Goal: Task Accomplishment & Management: Use online tool/utility

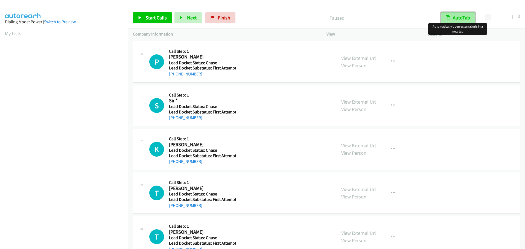
click at [464, 18] on button "AutoTab" at bounding box center [458, 17] width 34 height 11
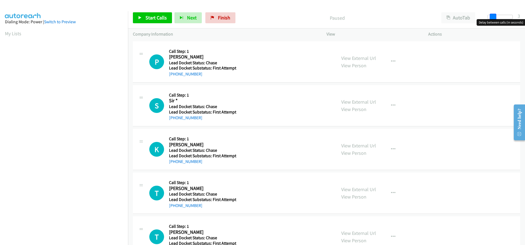
drag, startPoint x: 489, startPoint y: 17, endPoint x: 493, endPoint y: 18, distance: 4.6
click at [493, 18] on span at bounding box center [493, 17] width 7 height 7
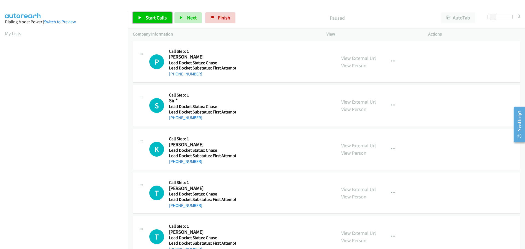
click at [162, 19] on span "Start Calls" at bounding box center [155, 17] width 21 height 6
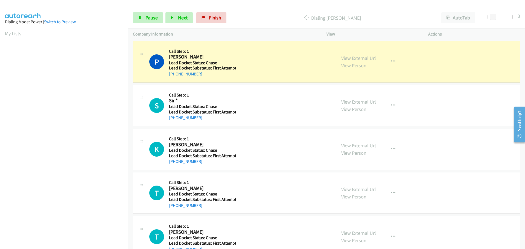
drag, startPoint x: 201, startPoint y: 75, endPoint x: 174, endPoint y: 75, distance: 26.8
click at [174, 75] on div "+1 812-557-0549" at bounding box center [202, 74] width 67 height 7
copy link "812-557-0549"
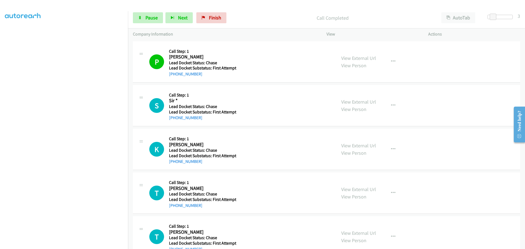
drag, startPoint x: 201, startPoint y: 120, endPoint x: 174, endPoint y: 122, distance: 26.9
click at [174, 122] on div "S Callback Scheduled Call Step: 1 Sir * America/New_York Lead Docket Status: Ch…" at bounding box center [326, 105] width 387 height 41
copy link "215-783-2143"
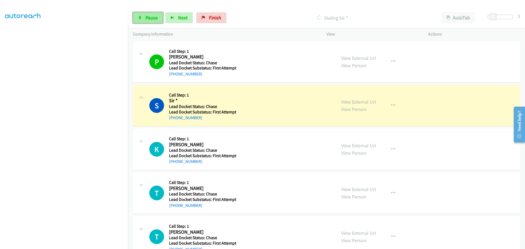
click at [149, 17] on span "Pause" at bounding box center [151, 17] width 12 height 6
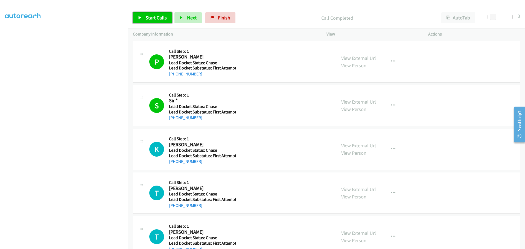
click at [161, 20] on span "Start Calls" at bounding box center [155, 17] width 21 height 6
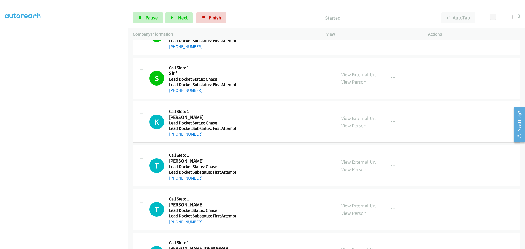
scroll to position [55, 0]
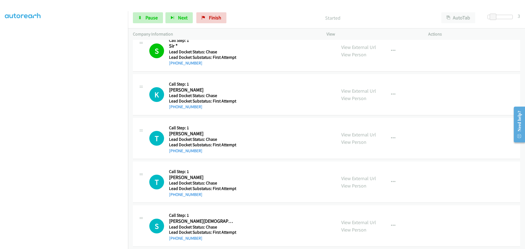
drag, startPoint x: 200, startPoint y: 108, endPoint x: 174, endPoint y: 110, distance: 26.1
click at [174, 110] on div "+1 618-926-6209" at bounding box center [202, 107] width 67 height 7
copy link "618-926-6209"
drag, startPoint x: 202, startPoint y: 151, endPoint x: 174, endPoint y: 151, distance: 27.6
click at [174, 151] on div "+1 313-819-3840" at bounding box center [202, 151] width 67 height 7
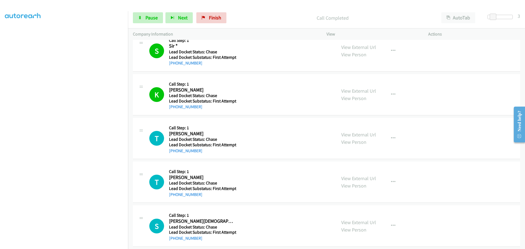
copy link "313-819-3840"
click at [147, 17] on span "Pause" at bounding box center [151, 17] width 12 height 6
click at [164, 18] on span "Start Calls" at bounding box center [155, 17] width 21 height 6
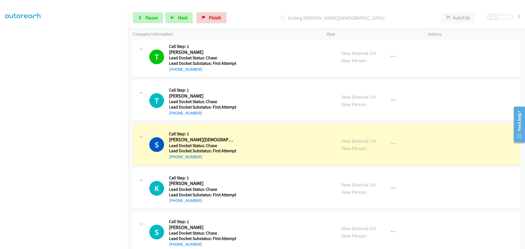
scroll to position [137, 0]
drag, startPoint x: 198, startPoint y: 157, endPoint x: 174, endPoint y: 159, distance: 24.4
click at [174, 159] on div "+1 402-730-0053" at bounding box center [202, 156] width 67 height 7
copy link "402-730-0053"
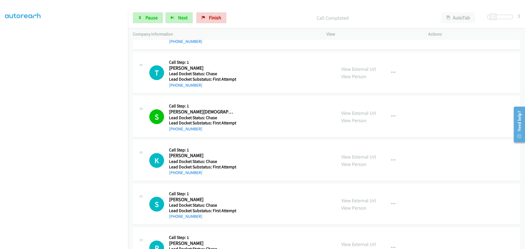
scroll to position [219, 0]
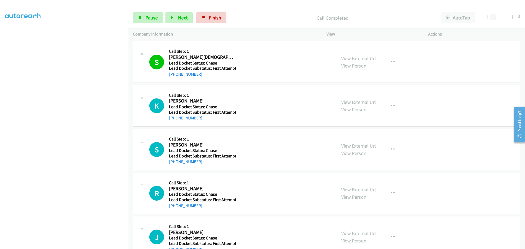
drag, startPoint x: 201, startPoint y: 118, endPoint x: 174, endPoint y: 118, distance: 26.3
click at [174, 118] on div "+1 703-895-9336" at bounding box center [202, 118] width 67 height 7
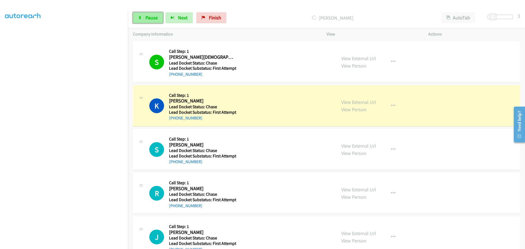
click at [151, 17] on span "Pause" at bounding box center [151, 17] width 12 height 6
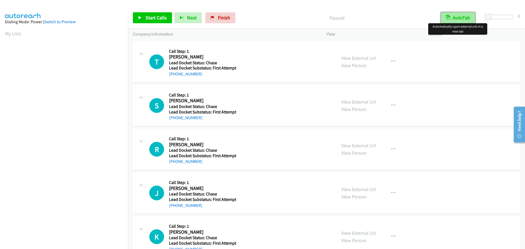
click at [454, 18] on button "AutoTab" at bounding box center [458, 17] width 34 height 11
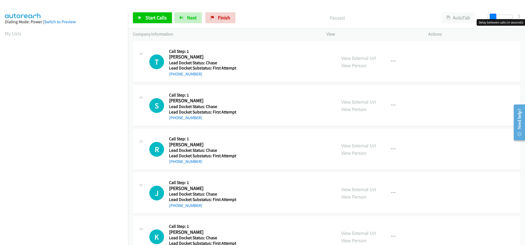
drag, startPoint x: 489, startPoint y: 16, endPoint x: 493, endPoint y: 15, distance: 4.2
click at [493, 15] on span at bounding box center [493, 17] width 7 height 7
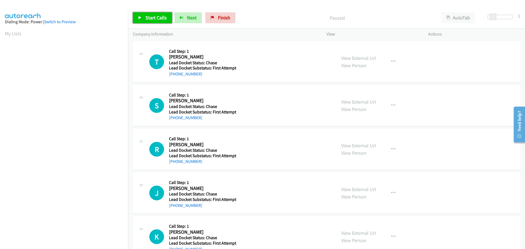
click at [162, 19] on span "Start Calls" at bounding box center [155, 17] width 21 height 6
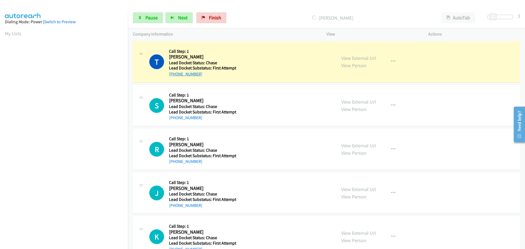
drag, startPoint x: 203, startPoint y: 75, endPoint x: 174, endPoint y: 75, distance: 29.3
click at [174, 75] on div "[PHONE_NUMBER]" at bounding box center [202, 74] width 67 height 7
copy link "[PHONE_NUMBER]"
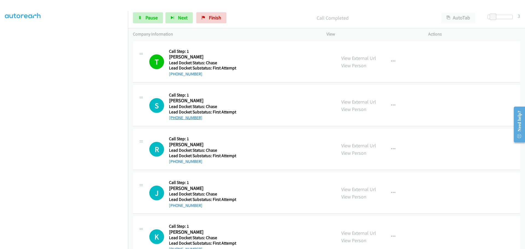
drag, startPoint x: 203, startPoint y: 118, endPoint x: 173, endPoint y: 119, distance: 30.6
click at [173, 119] on div "+1 334-389-1264" at bounding box center [202, 118] width 67 height 7
copy link "334-389-1264"
drag, startPoint x: 204, startPoint y: 162, endPoint x: 174, endPoint y: 164, distance: 30.1
click at [174, 164] on div "+1 816-469-3761" at bounding box center [202, 161] width 67 height 7
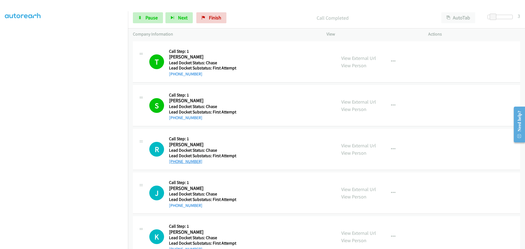
copy link "816-469-3761"
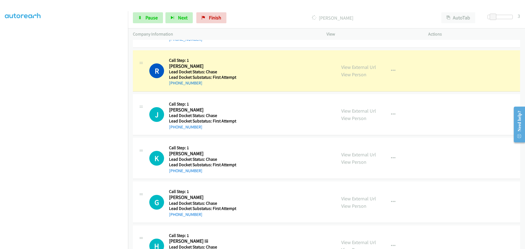
scroll to position [82, 0]
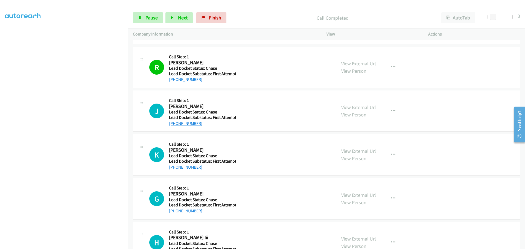
drag, startPoint x: 200, startPoint y: 123, endPoint x: 174, endPoint y: 126, distance: 26.1
click at [174, 126] on div "+1 678-392-6760" at bounding box center [202, 123] width 67 height 7
copy link "678-392-6760"
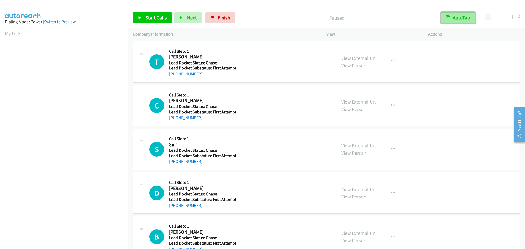
click at [462, 16] on button "AutoTab" at bounding box center [458, 17] width 34 height 11
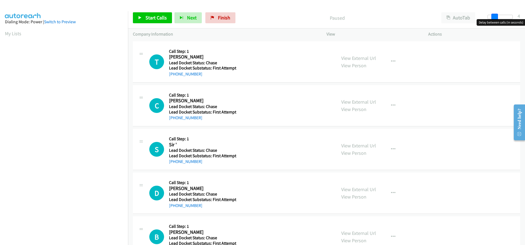
drag, startPoint x: 490, startPoint y: 17, endPoint x: 496, endPoint y: 18, distance: 6.1
click at [496, 18] on span at bounding box center [494, 17] width 7 height 7
click at [493, 17] on span at bounding box center [493, 17] width 7 height 7
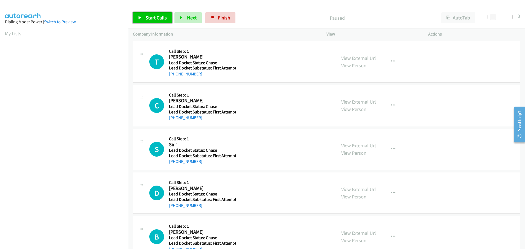
click at [165, 15] on span "Start Calls" at bounding box center [155, 17] width 21 height 6
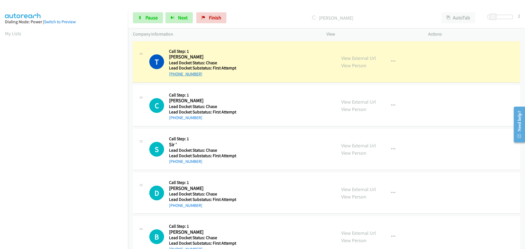
drag, startPoint x: 201, startPoint y: 74, endPoint x: 174, endPoint y: 76, distance: 27.4
click at [174, 76] on div "[PHONE_NUMBER]" at bounding box center [202, 74] width 67 height 7
copy link "830-348-9622"
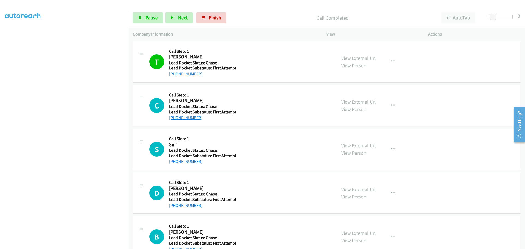
drag, startPoint x: 200, startPoint y: 118, endPoint x: 174, endPoint y: 118, distance: 26.5
click at [174, 118] on div "[PHONE_NUMBER]" at bounding box center [202, 118] width 67 height 7
copy link "914-850-5498"
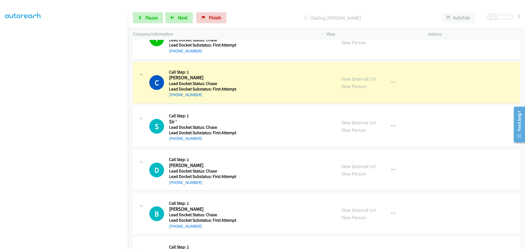
scroll to position [55, 0]
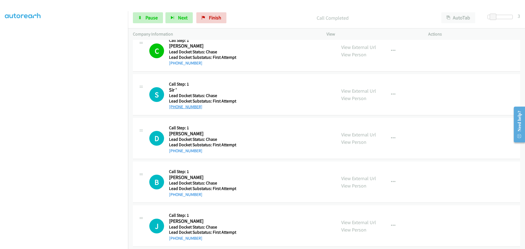
drag, startPoint x: 201, startPoint y: 109, endPoint x: 174, endPoint y: 109, distance: 26.8
click at [174, 109] on div "+1 504-583-1057" at bounding box center [202, 107] width 67 height 7
copy link "504-583-1057"
drag, startPoint x: 203, startPoint y: 152, endPoint x: 174, endPoint y: 151, distance: 29.3
click at [174, 151] on div "+1 757-328-0155" at bounding box center [202, 151] width 67 height 7
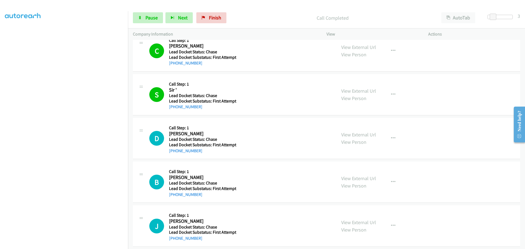
copy link "757-328-0155"
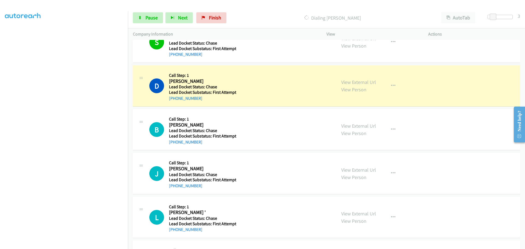
scroll to position [137, 0]
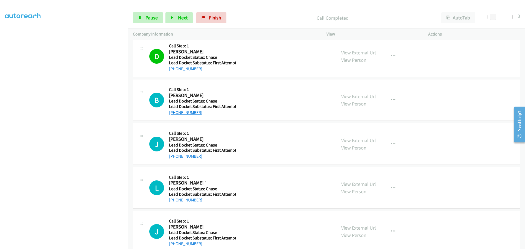
drag, startPoint x: 200, startPoint y: 112, endPoint x: 175, endPoint y: 113, distance: 25.7
click at [175, 113] on div "+1 478-293-3847" at bounding box center [202, 112] width 67 height 7
copy link "478-293-3847"
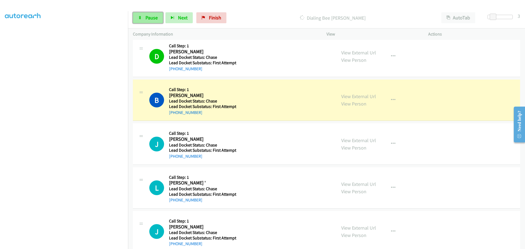
click at [150, 19] on span "Pause" at bounding box center [151, 17] width 12 height 6
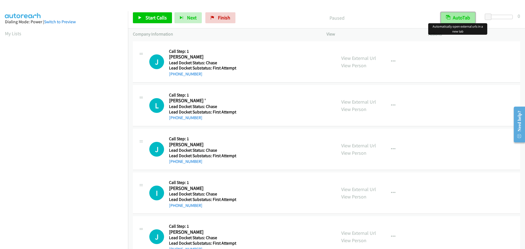
click at [457, 19] on button "AutoTab" at bounding box center [458, 17] width 34 height 11
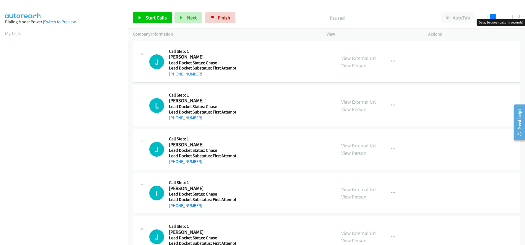
drag, startPoint x: 487, startPoint y: 15, endPoint x: 491, endPoint y: 15, distance: 3.8
click at [491, 15] on span at bounding box center [493, 17] width 7 height 7
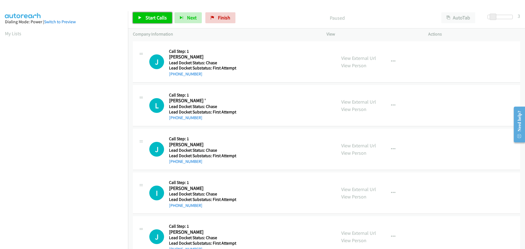
click at [163, 17] on span "Start Calls" at bounding box center [155, 17] width 21 height 6
drag, startPoint x: 199, startPoint y: 75, endPoint x: 173, endPoint y: 75, distance: 26.0
click at [173, 75] on div "+1 515-494-8182" at bounding box center [202, 74] width 67 height 7
copy link "515-494-8182"
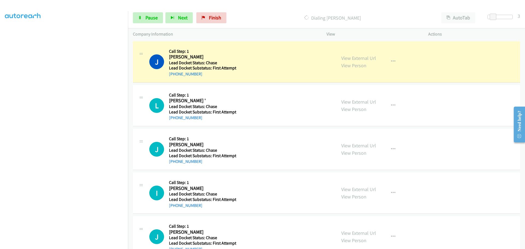
scroll to position [57, 0]
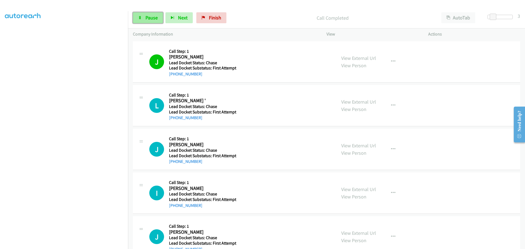
click at [146, 18] on span "Pause" at bounding box center [151, 17] width 12 height 6
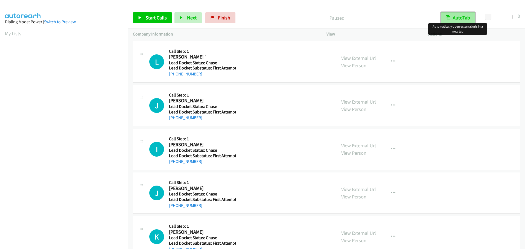
click at [455, 19] on button "AutoTab" at bounding box center [458, 17] width 34 height 11
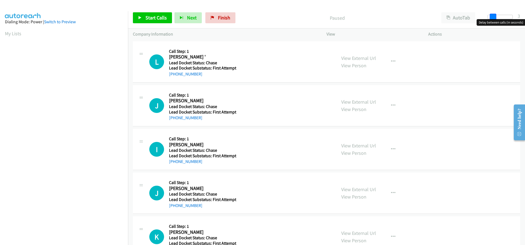
drag, startPoint x: 490, startPoint y: 16, endPoint x: 495, endPoint y: 16, distance: 5.5
click at [495, 16] on span at bounding box center [493, 17] width 7 height 7
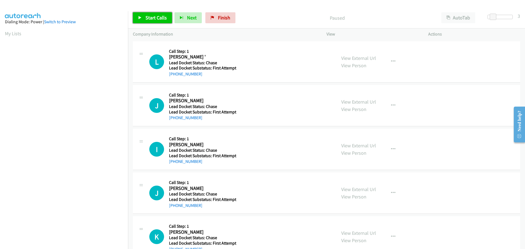
click at [159, 16] on span "Start Calls" at bounding box center [155, 17] width 21 height 6
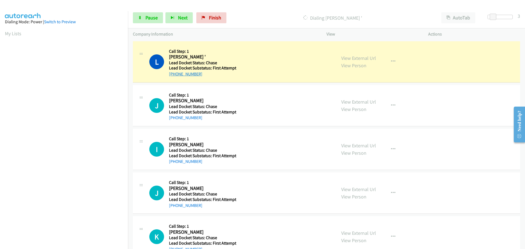
drag, startPoint x: 201, startPoint y: 74, endPoint x: 174, endPoint y: 74, distance: 27.1
click at [174, 74] on div "[PHONE_NUMBER]" at bounding box center [202, 74] width 67 height 7
copy link "717-869-2998"
drag, startPoint x: 199, startPoint y: 118, endPoint x: 174, endPoint y: 119, distance: 24.9
click at [174, 119] on div "[PHONE_NUMBER]" at bounding box center [202, 118] width 67 height 7
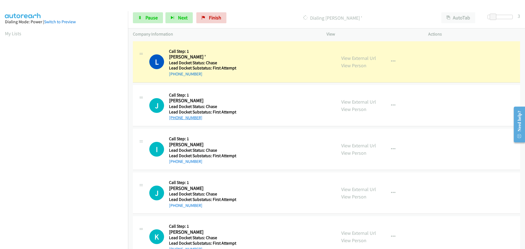
copy link "743-267-9866"
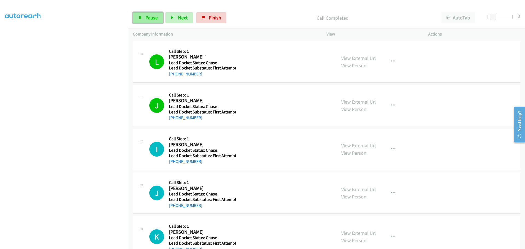
click at [152, 18] on span "Pause" at bounding box center [151, 17] width 12 height 6
click at [151, 17] on span "Start Calls" at bounding box center [155, 17] width 21 height 6
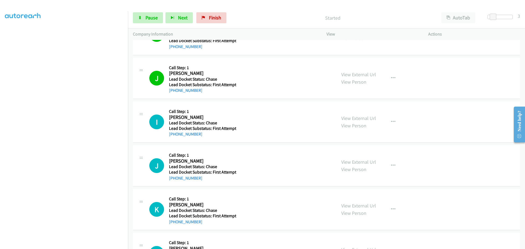
scroll to position [57, 0]
drag, startPoint x: 202, startPoint y: 178, endPoint x: 174, endPoint y: 177, distance: 27.9
click at [174, 177] on div "+1 678-392-6760" at bounding box center [202, 178] width 67 height 7
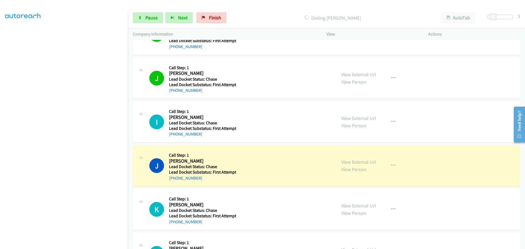
copy link "678-392-6760"
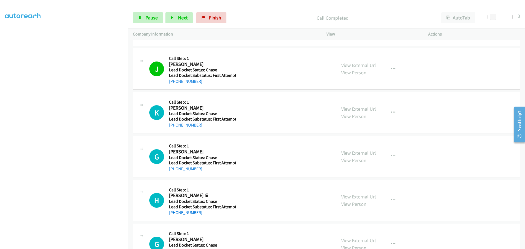
scroll to position [137, 0]
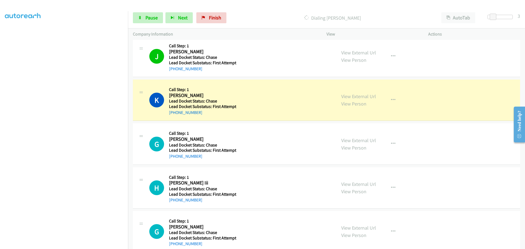
drag, startPoint x: 202, startPoint y: 113, endPoint x: 174, endPoint y: 116, distance: 27.5
click at [174, 116] on div "K Callback Scheduled Call Step: 1 Kevin Long America/Chicago Lead Docket Status…" at bounding box center [326, 100] width 387 height 41
copy link "405-476-8090"
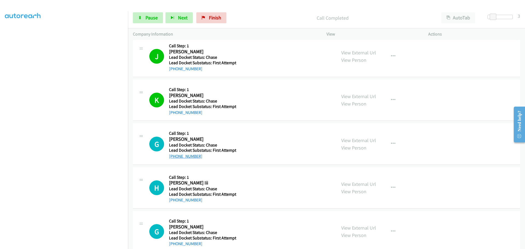
drag, startPoint x: 202, startPoint y: 157, endPoint x: 173, endPoint y: 158, distance: 28.4
click at [173, 158] on div "+1 870-214-0614" at bounding box center [202, 156] width 67 height 7
copy link "870-214-0614"
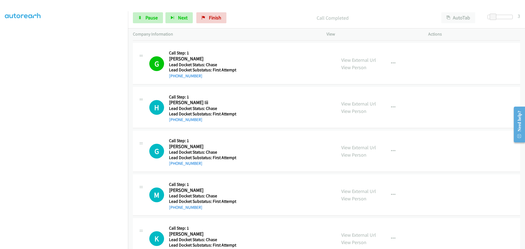
scroll to position [219, 0]
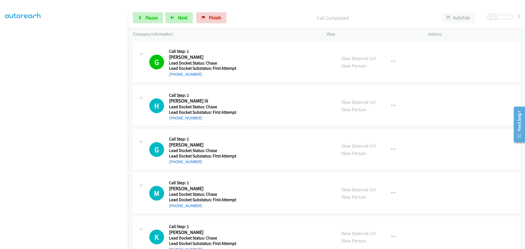
drag, startPoint x: 200, startPoint y: 120, endPoint x: 175, endPoint y: 122, distance: 24.9
click at [175, 122] on div "H Callback Scheduled Call Step: 1 Howard W Kuhns Iii America/New_York Lead Dock…" at bounding box center [326, 105] width 387 height 41
copy link "269-313-3440"
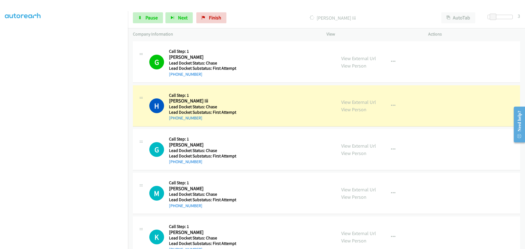
drag, startPoint x: 203, startPoint y: 163, endPoint x: 174, endPoint y: 165, distance: 28.8
click at [174, 165] on div "G Callback Scheduled Call Step: 1 Gordon Hall America/New_York Lead Docket Stat…" at bounding box center [326, 149] width 387 height 41
copy link "321-210-2266"
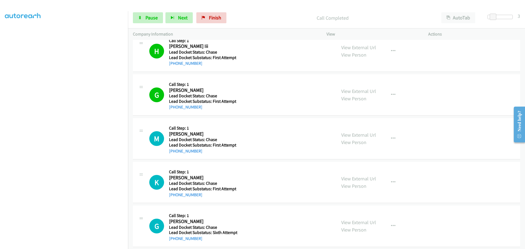
scroll to position [328, 0]
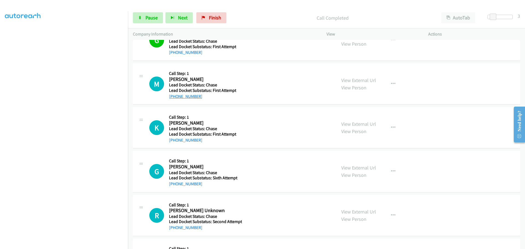
drag, startPoint x: 201, startPoint y: 97, endPoint x: 175, endPoint y: 97, distance: 26.5
click at [175, 97] on div "+1 260-615-7055" at bounding box center [202, 96] width 67 height 7
copy link "260-615-7055"
click at [161, 16] on link "Pause" at bounding box center [148, 17] width 30 height 11
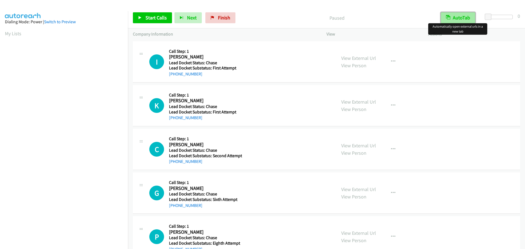
click at [467, 19] on button "AutoTab" at bounding box center [458, 17] width 34 height 11
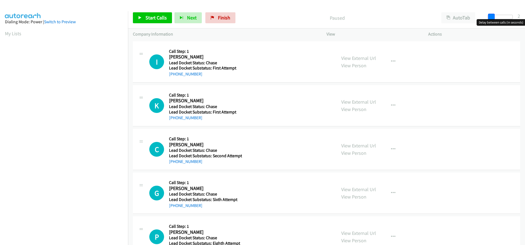
drag, startPoint x: 489, startPoint y: 14, endPoint x: 493, endPoint y: 16, distance: 4.2
click at [493, 16] on span at bounding box center [491, 17] width 7 height 7
click at [494, 16] on span at bounding box center [493, 17] width 7 height 7
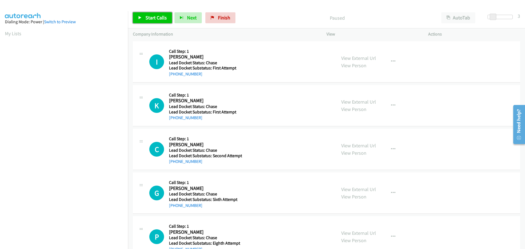
click at [152, 18] on span "Start Calls" at bounding box center [155, 17] width 21 height 6
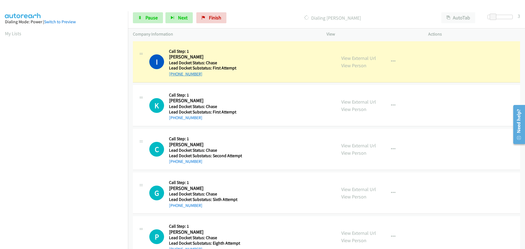
drag, startPoint x: 200, startPoint y: 75, endPoint x: 174, endPoint y: 76, distance: 25.5
click at [174, 76] on div "+1 754-221-7947" at bounding box center [204, 74] width 71 height 7
copy link "754-221-7947"
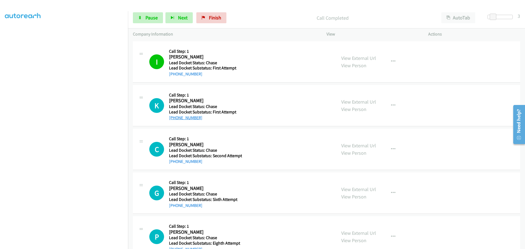
drag, startPoint x: 204, startPoint y: 119, endPoint x: 174, endPoint y: 120, distance: 29.8
click at [174, 120] on div "+1 385-294-4208" at bounding box center [204, 118] width 71 height 7
copy link "385-294-4208"
drag, startPoint x: 200, startPoint y: 163, endPoint x: 174, endPoint y: 161, distance: 26.1
click at [174, 161] on div "+1 315-269-5885" at bounding box center [205, 161] width 73 height 7
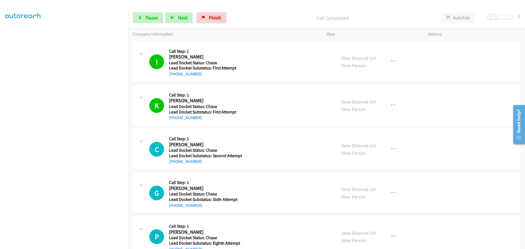
copy link "315-269-5885"
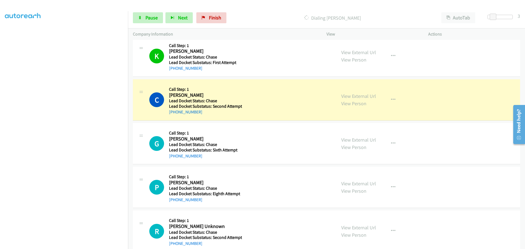
scroll to position [55, 0]
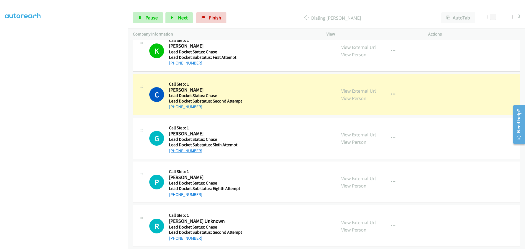
drag, startPoint x: 201, startPoint y: 150, endPoint x: 174, endPoint y: 152, distance: 27.1
click at [174, 152] on div "+1 302-545-6284" at bounding box center [204, 151] width 71 height 7
copy link "302-545-6284"
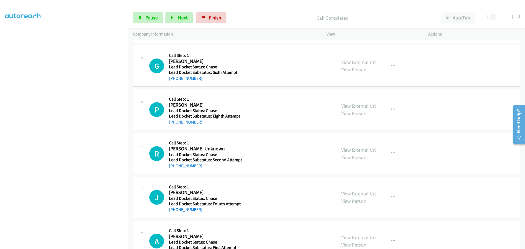
scroll to position [137, 0]
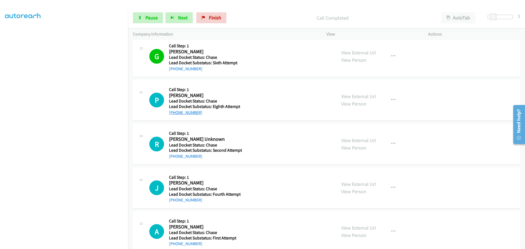
drag, startPoint x: 200, startPoint y: 113, endPoint x: 174, endPoint y: 114, distance: 26.3
click at [174, 114] on div "+1 210-273-2622" at bounding box center [204, 112] width 71 height 7
copy link "210-273-2622"
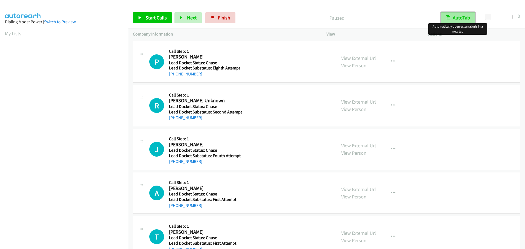
click at [464, 17] on button "AutoTab" at bounding box center [458, 17] width 34 height 11
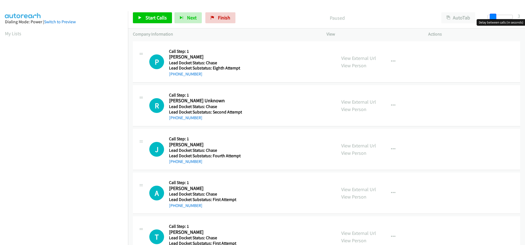
drag, startPoint x: 488, startPoint y: 17, endPoint x: 492, endPoint y: 17, distance: 3.8
click at [492, 17] on span at bounding box center [493, 17] width 7 height 7
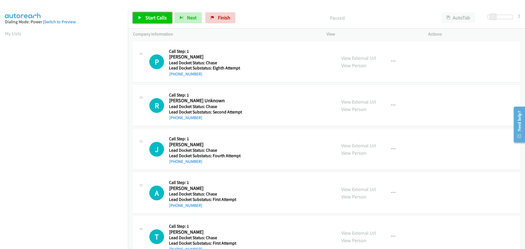
click at [154, 21] on span "Start Calls" at bounding box center [155, 17] width 21 height 6
drag, startPoint x: 191, startPoint y: 75, endPoint x: 174, endPoint y: 77, distance: 17.0
click at [174, 77] on div "+1 210-273-2622" at bounding box center [204, 74] width 71 height 7
copy link "210-273-2622"
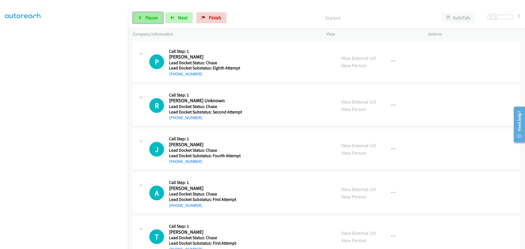
click at [153, 16] on span "Pause" at bounding box center [151, 17] width 12 height 6
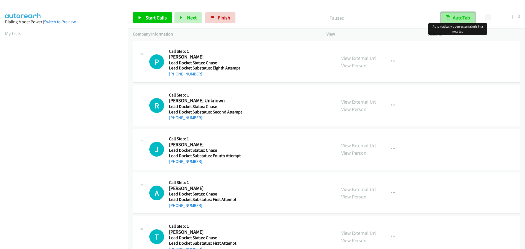
click at [464, 18] on button "AutoTab" at bounding box center [458, 17] width 34 height 11
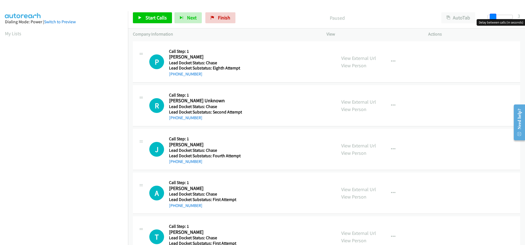
drag, startPoint x: 488, startPoint y: 16, endPoint x: 492, endPoint y: 17, distance: 4.4
click at [492, 17] on span at bounding box center [493, 17] width 7 height 7
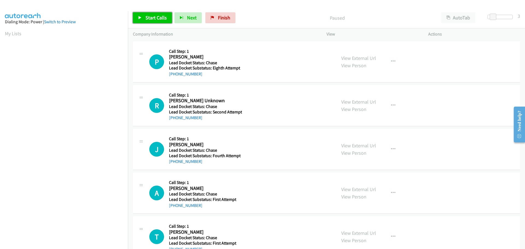
click at [155, 16] on span "Start Calls" at bounding box center [155, 17] width 21 height 6
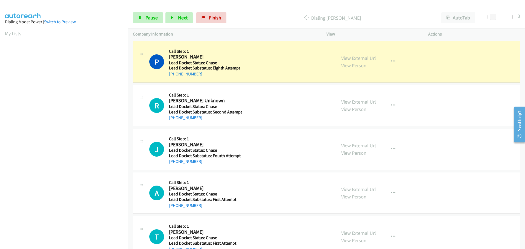
drag, startPoint x: 201, startPoint y: 74, endPoint x: 174, endPoint y: 75, distance: 27.1
click at [174, 75] on div "[PHONE_NUMBER]" at bounding box center [204, 74] width 71 height 7
copy link "[PHONE_NUMBER]"
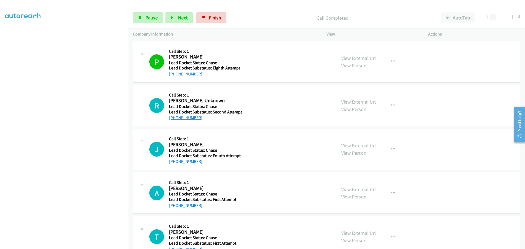
drag, startPoint x: 200, startPoint y: 117, endPoint x: 175, endPoint y: 119, distance: 24.7
click at [175, 119] on div "+1 215-896-7301" at bounding box center [205, 118] width 73 height 7
copy link "215-896-7301"
drag, startPoint x: 197, startPoint y: 162, endPoint x: 174, endPoint y: 161, distance: 23.2
click at [174, 161] on div "+1 918-840-7781" at bounding box center [205, 161] width 72 height 7
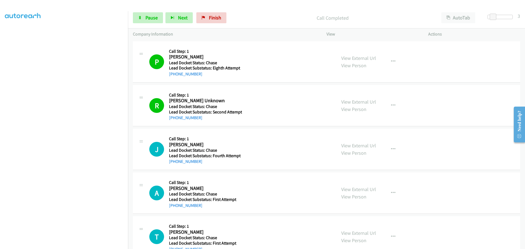
copy link "918-840-7781"
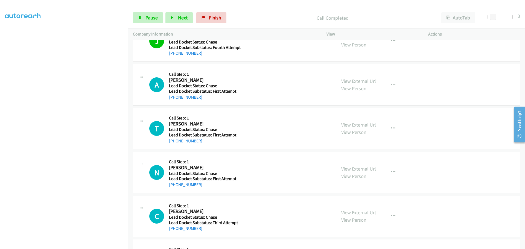
scroll to position [109, 0]
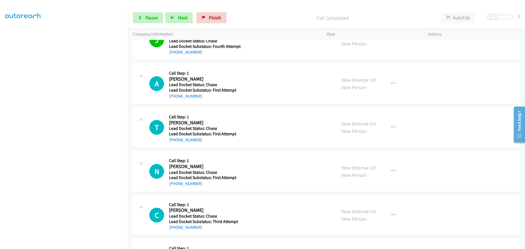
drag, startPoint x: 201, startPoint y: 95, endPoint x: 174, endPoint y: 99, distance: 27.6
click at [174, 99] on div "+1 313-247-5345" at bounding box center [204, 96] width 71 height 7
copy link "313-247-5345"
drag, startPoint x: 200, startPoint y: 140, endPoint x: 174, endPoint y: 143, distance: 25.6
click at [174, 143] on div "+1 724-331-6335" at bounding box center [204, 140] width 71 height 7
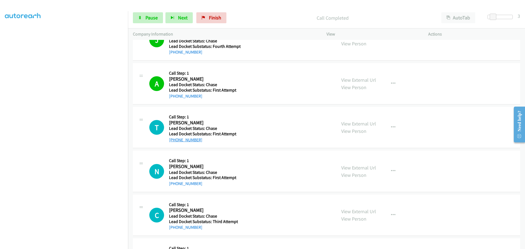
copy link "724-331-6335"
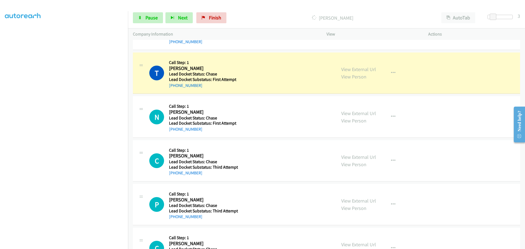
scroll to position [164, 0]
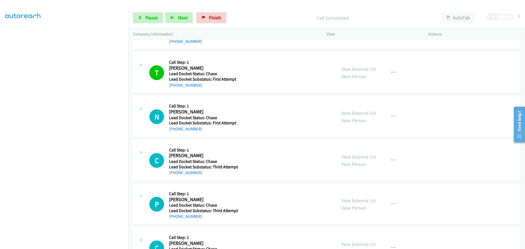
drag, startPoint x: 202, startPoint y: 131, endPoint x: 174, endPoint y: 132, distance: 28.2
click at [174, 132] on div "+1 706-502-8756" at bounding box center [204, 129] width 71 height 7
copy link "706-502-8756"
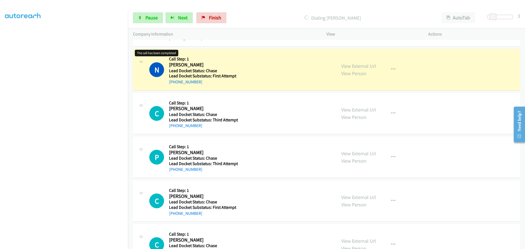
scroll to position [219, 0]
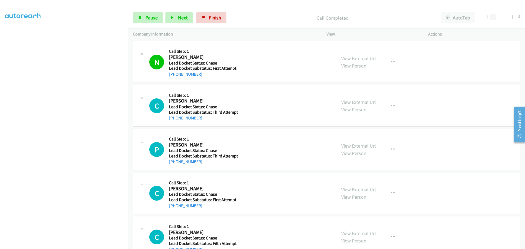
drag, startPoint x: 203, startPoint y: 119, endPoint x: 175, endPoint y: 118, distance: 28.7
click at [175, 118] on div "+1 715-310-0642" at bounding box center [204, 118] width 71 height 7
copy link "715-310-0642"
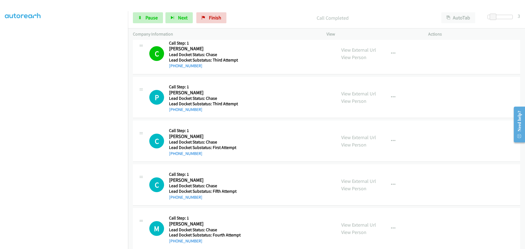
scroll to position [273, 0]
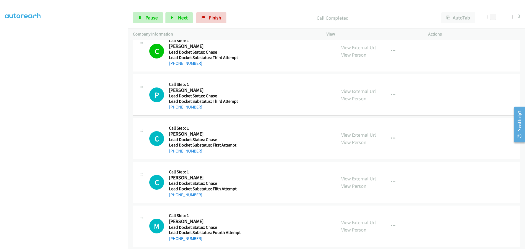
drag, startPoint x: 210, startPoint y: 111, endPoint x: 175, endPoint y: 110, distance: 35.0
click at [175, 110] on div "P Callback Scheduled Call Step: 1 Perry Ellison America/Chicago Lead Docket Sta…" at bounding box center [326, 94] width 387 height 41
copy link "325-304-8703"
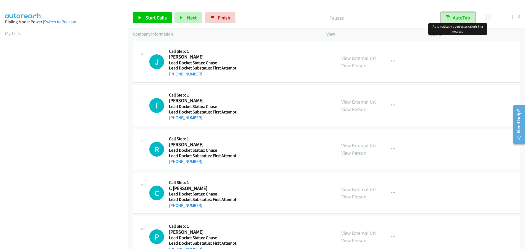
click at [453, 22] on button "AutoTab" at bounding box center [458, 17] width 34 height 11
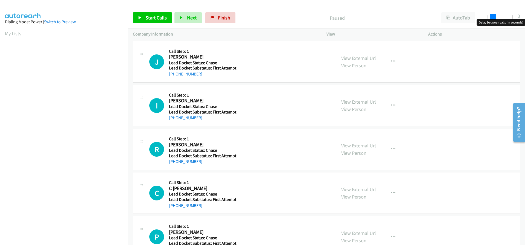
drag, startPoint x: 489, startPoint y: 16, endPoint x: 493, endPoint y: 17, distance: 4.4
click at [493, 17] on span at bounding box center [493, 17] width 7 height 7
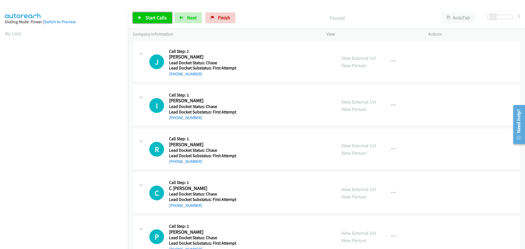
click at [150, 19] on span "Start Calls" at bounding box center [155, 17] width 21 height 6
drag, startPoint x: 205, startPoint y: 75, endPoint x: 175, endPoint y: 74, distance: 30.1
click at [175, 74] on div "[PHONE_NUMBER]" at bounding box center [204, 74] width 70 height 7
copy link "[PHONE_NUMBER]"
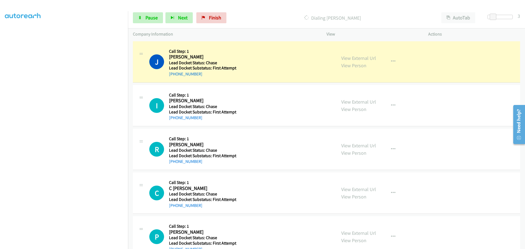
scroll to position [57, 0]
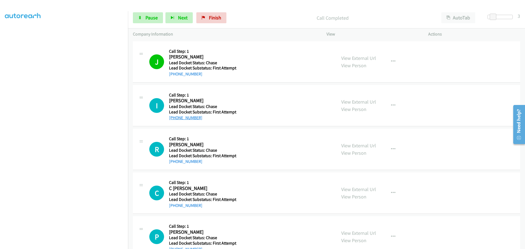
drag, startPoint x: 203, startPoint y: 118, endPoint x: 174, endPoint y: 118, distance: 28.7
click at [174, 118] on div "[PHONE_NUMBER]" at bounding box center [204, 118] width 70 height 7
copy link "[PHONE_NUMBER]"
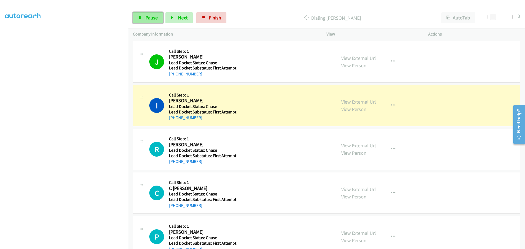
click at [152, 23] on link "Pause" at bounding box center [148, 17] width 30 height 11
click at [151, 20] on div "Start Calls Pause Next Finish" at bounding box center [181, 17] width 96 height 11
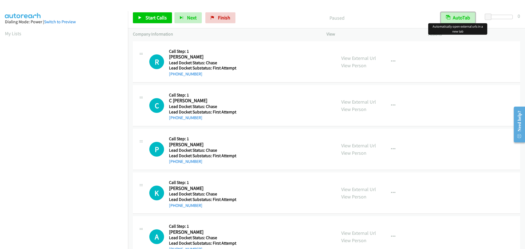
click at [455, 17] on button "AutoTab" at bounding box center [458, 17] width 34 height 11
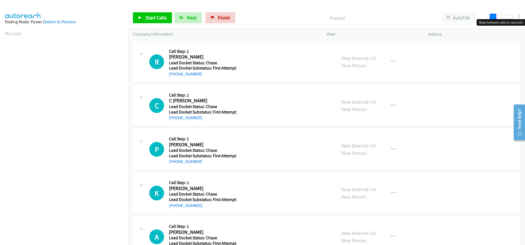
drag, startPoint x: 486, startPoint y: 16, endPoint x: 491, endPoint y: 17, distance: 4.8
click at [491, 17] on span at bounding box center [493, 17] width 7 height 7
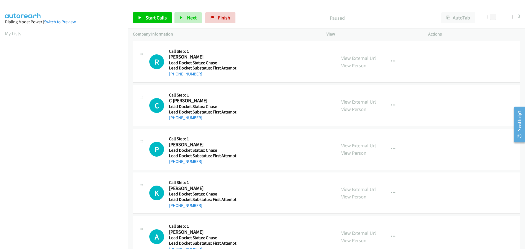
scroll to position [58, 0]
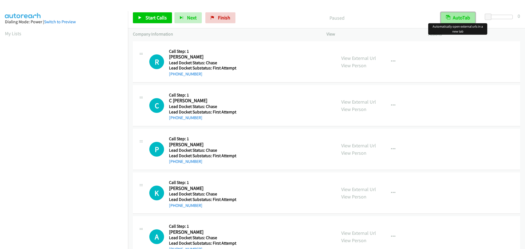
click at [454, 19] on button "AutoTab" at bounding box center [458, 17] width 34 height 11
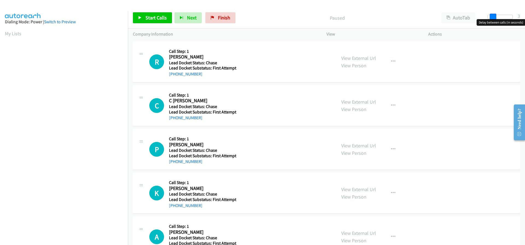
drag, startPoint x: 490, startPoint y: 16, endPoint x: 495, endPoint y: 17, distance: 5.0
click at [495, 17] on span at bounding box center [493, 17] width 7 height 7
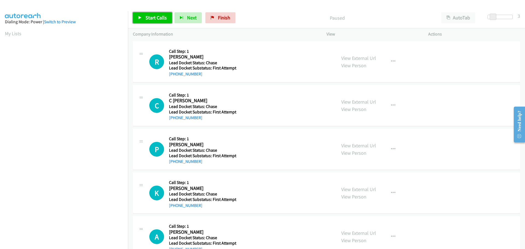
click at [161, 16] on span "Start Calls" at bounding box center [155, 17] width 21 height 6
drag, startPoint x: 201, startPoint y: 73, endPoint x: 175, endPoint y: 74, distance: 26.8
click at [175, 74] on div "+1 530-864-4262" at bounding box center [204, 74] width 70 height 7
copy link "530-864-4262"
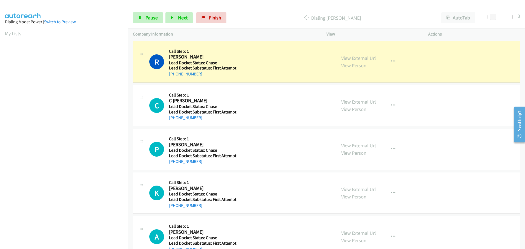
scroll to position [58, 0]
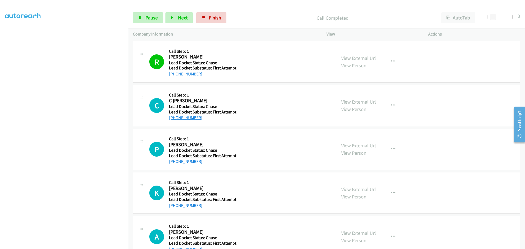
drag, startPoint x: 204, startPoint y: 119, endPoint x: 174, endPoint y: 120, distance: 29.8
click at [174, 120] on div "+1 623-414-1821" at bounding box center [204, 118] width 70 height 7
copy link "623-414-1821"
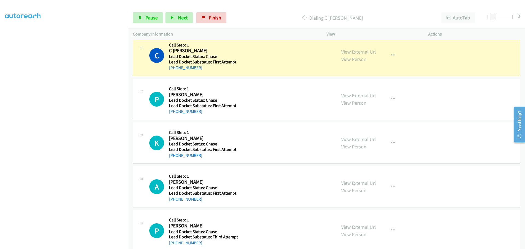
scroll to position [55, 0]
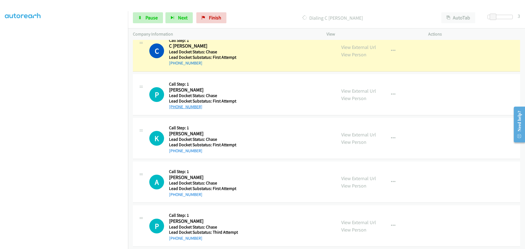
drag, startPoint x: 203, startPoint y: 106, endPoint x: 174, endPoint y: 109, distance: 29.1
click at [174, 109] on div "+1 530-414-5617" at bounding box center [204, 107] width 70 height 7
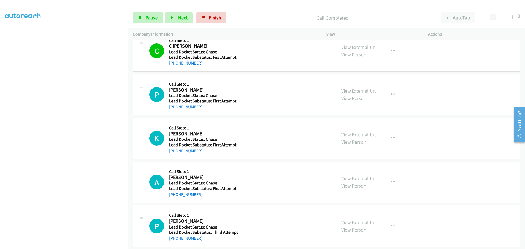
copy link "530-414-5617"
click at [391, 95] on icon "button" at bounding box center [393, 94] width 4 height 4
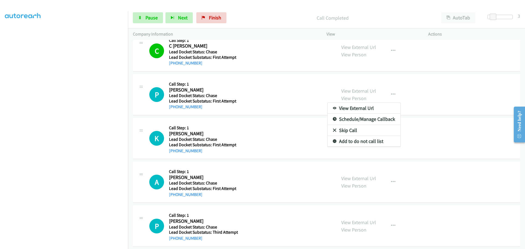
click at [389, 95] on div at bounding box center [262, 124] width 525 height 249
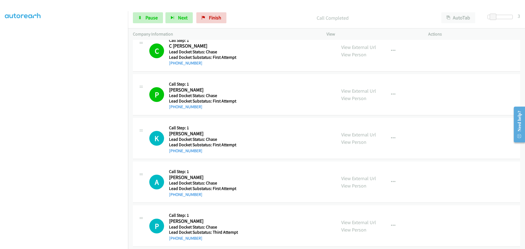
drag, startPoint x: 200, startPoint y: 150, endPoint x: 175, endPoint y: 157, distance: 26.7
click at [175, 157] on div "K Callback Scheduled Call Step: 1 Kathleen Beckhart America/Los_Angeles Lead Do…" at bounding box center [326, 138] width 387 height 41
copy link "209-605-6443"
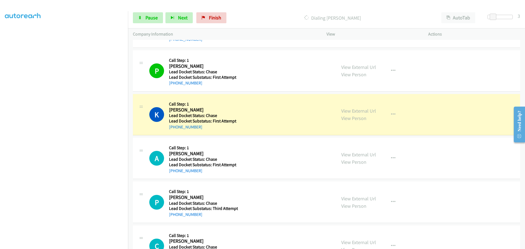
scroll to position [137, 0]
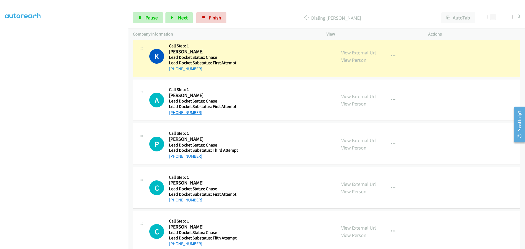
drag, startPoint x: 201, startPoint y: 114, endPoint x: 174, endPoint y: 113, distance: 27.6
click at [174, 113] on div "+1 323-447-4720" at bounding box center [204, 112] width 70 height 7
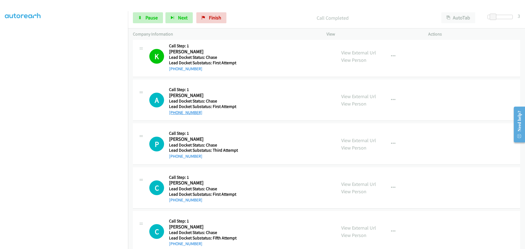
copy link "323-447-4720"
click at [152, 17] on span "Pause" at bounding box center [151, 17] width 12 height 6
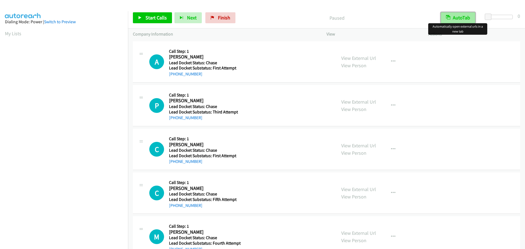
click at [466, 19] on button "AutoTab" at bounding box center [458, 17] width 34 height 11
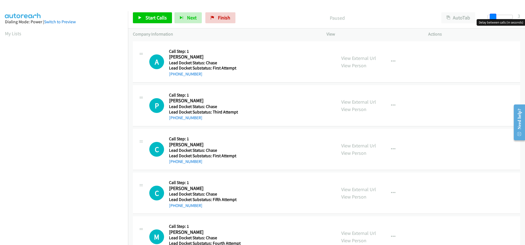
drag, startPoint x: 489, startPoint y: 16, endPoint x: 493, endPoint y: 16, distance: 4.1
click at [493, 16] on span at bounding box center [493, 17] width 7 height 7
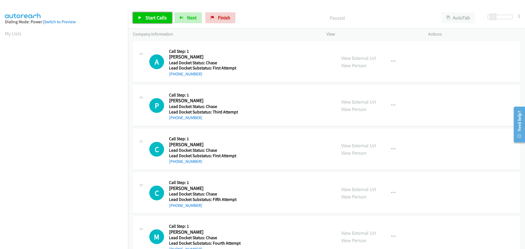
click at [162, 17] on span "Start Calls" at bounding box center [155, 17] width 21 height 6
drag, startPoint x: 202, startPoint y: 73, endPoint x: 174, endPoint y: 73, distance: 28.4
click at [174, 73] on div "[PHONE_NUMBER]" at bounding box center [204, 74] width 70 height 7
copy link "[PHONE_NUMBER]"
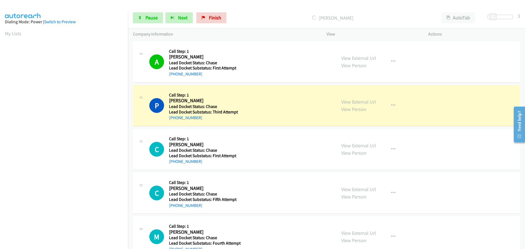
scroll to position [58, 0]
drag, startPoint x: 201, startPoint y: 119, endPoint x: 174, endPoint y: 117, distance: 26.6
click at [174, 117] on div "[PHONE_NUMBER]" at bounding box center [204, 118] width 70 height 7
copy link "[PHONE_NUMBER]"
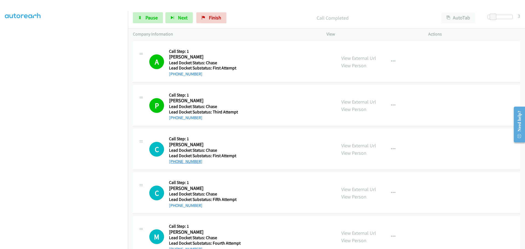
drag, startPoint x: 202, startPoint y: 162, endPoint x: 174, endPoint y: 162, distance: 27.6
click at [174, 162] on div "[PHONE_NUMBER]" at bounding box center [204, 161] width 70 height 7
copy link "[PHONE_NUMBER]"
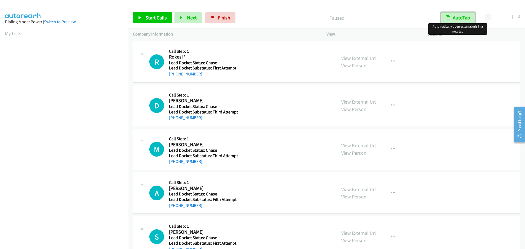
click at [461, 16] on button "AutoTab" at bounding box center [458, 17] width 34 height 11
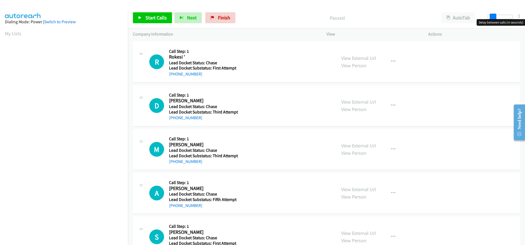
drag, startPoint x: 488, startPoint y: 16, endPoint x: 492, endPoint y: 17, distance: 4.6
click at [492, 17] on span at bounding box center [493, 17] width 7 height 7
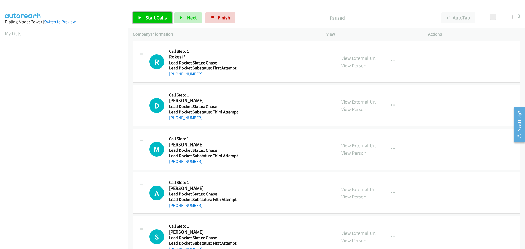
click at [152, 17] on span "Start Calls" at bounding box center [155, 17] width 21 height 6
drag, startPoint x: 199, startPoint y: 74, endPoint x: 174, endPoint y: 77, distance: 25.0
click at [174, 77] on div "[PHONE_NUMBER]" at bounding box center [204, 74] width 71 height 7
copy link "[PHONE_NUMBER]"
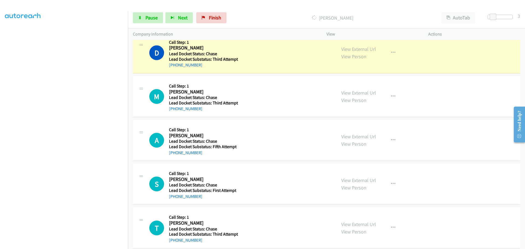
scroll to position [55, 0]
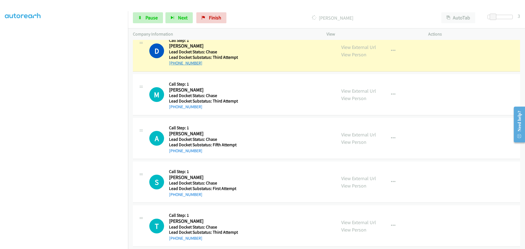
drag, startPoint x: 201, startPoint y: 63, endPoint x: 174, endPoint y: 66, distance: 26.7
click at [174, 66] on div "[PHONE_NUMBER]" at bounding box center [204, 63] width 71 height 7
copy link "[PHONE_NUMBER]"
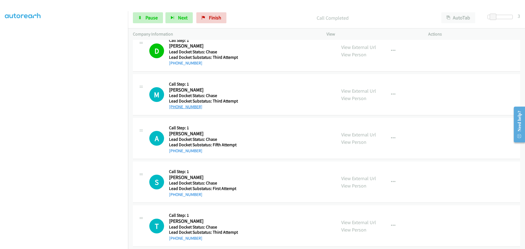
drag, startPoint x: 204, startPoint y: 108, endPoint x: 174, endPoint y: 107, distance: 30.9
click at [174, 107] on div "[PHONE_NUMBER]" at bounding box center [204, 107] width 71 height 7
copy link "[PHONE_NUMBER]"
drag, startPoint x: 199, startPoint y: 153, endPoint x: 173, endPoint y: 154, distance: 26.3
click at [173, 154] on div "[PHONE_NUMBER]" at bounding box center [204, 151] width 71 height 7
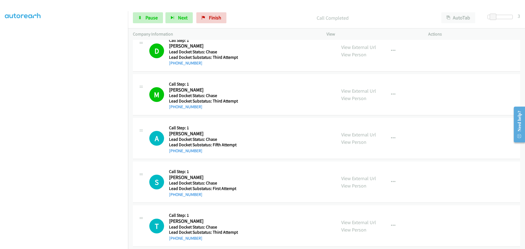
copy link "[PHONE_NUMBER]"
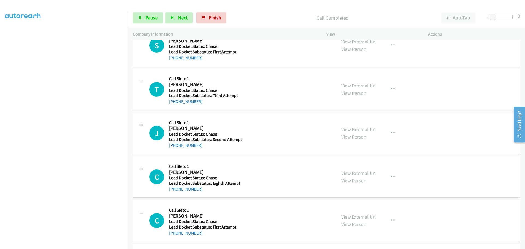
scroll to position [164, 0]
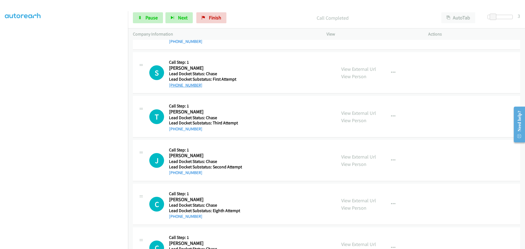
drag, startPoint x: 202, startPoint y: 84, endPoint x: 173, endPoint y: 86, distance: 28.7
click at [173, 86] on div "[PHONE_NUMBER]" at bounding box center [204, 85] width 71 height 7
copy link "[PHONE_NUMBER]"
drag, startPoint x: 201, startPoint y: 132, endPoint x: 174, endPoint y: 128, distance: 27.0
click at [174, 128] on div "[PHONE_NUMBER]" at bounding box center [204, 129] width 71 height 7
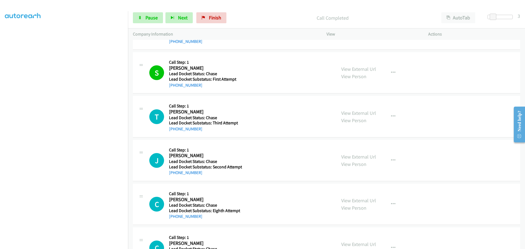
copy link "[PHONE_NUMBER]"
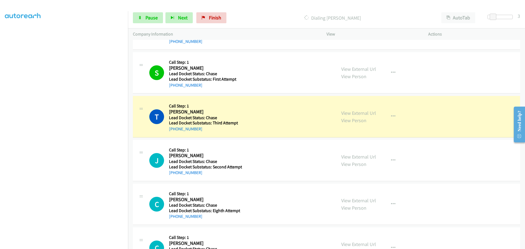
scroll to position [57, 0]
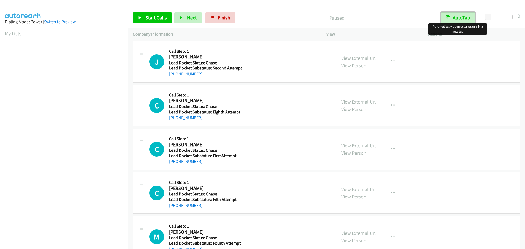
click at [455, 19] on button "AutoTab" at bounding box center [458, 17] width 34 height 11
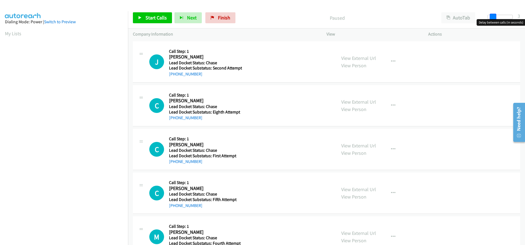
drag, startPoint x: 489, startPoint y: 16, endPoint x: 494, endPoint y: 16, distance: 5.2
click at [494, 16] on span at bounding box center [493, 17] width 7 height 7
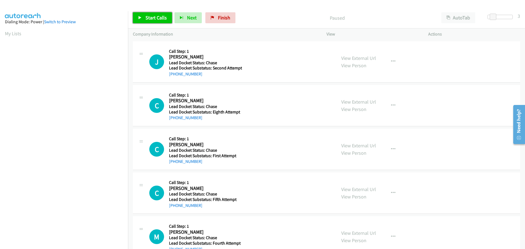
click at [160, 18] on span "Start Calls" at bounding box center [155, 17] width 21 height 6
drag, startPoint x: 208, startPoint y: 74, endPoint x: 175, endPoint y: 74, distance: 32.5
click at [175, 74] on div "+1 740-572-2281" at bounding box center [205, 74] width 73 height 7
copy link "740-572-2281"
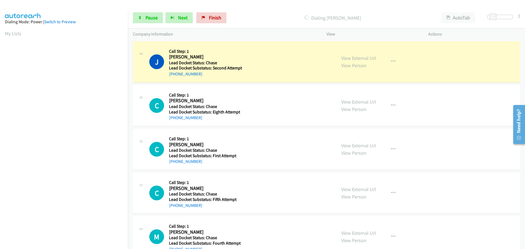
scroll to position [58, 0]
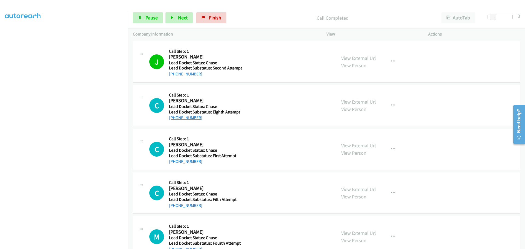
drag, startPoint x: 201, startPoint y: 118, endPoint x: 173, endPoint y: 120, distance: 28.5
click at [173, 120] on div "+1 954-774-0492" at bounding box center [204, 118] width 71 height 7
copy link "954-774-0492"
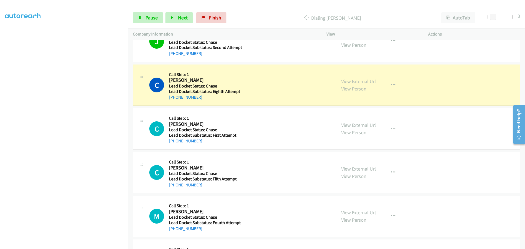
scroll to position [82, 0]
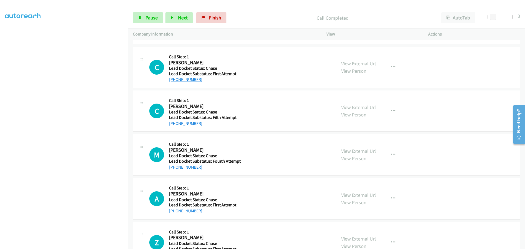
drag, startPoint x: 201, startPoint y: 81, endPoint x: 175, endPoint y: 82, distance: 26.5
click at [175, 82] on div "+1 423-920-8953" at bounding box center [204, 79] width 71 height 7
copy link "423-920-8953"
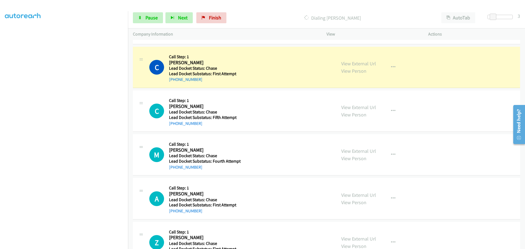
click at [203, 123] on div "[PHONE_NUMBER]" at bounding box center [204, 123] width 71 height 7
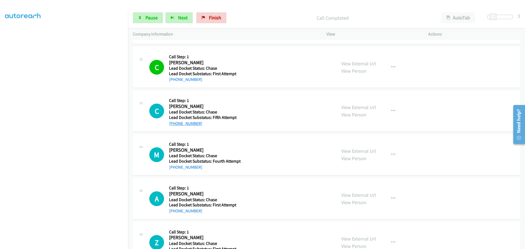
drag, startPoint x: 202, startPoint y: 125, endPoint x: 173, endPoint y: 123, distance: 29.0
click at [173, 123] on div "[PHONE_NUMBER]" at bounding box center [204, 123] width 71 height 7
copy link "843-321-7574"
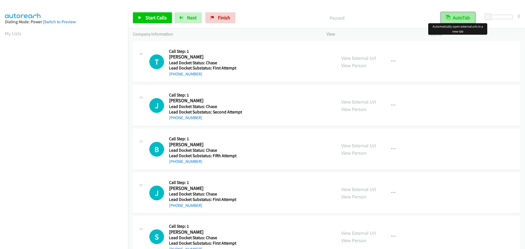
click at [464, 16] on button "AutoTab" at bounding box center [458, 17] width 34 height 11
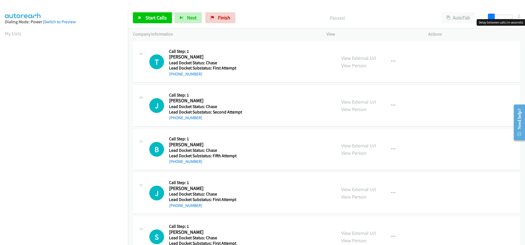
drag, startPoint x: 488, startPoint y: 16, endPoint x: 492, endPoint y: 16, distance: 3.6
click at [492, 16] on span at bounding box center [491, 17] width 7 height 7
click at [492, 16] on span at bounding box center [493, 17] width 7 height 7
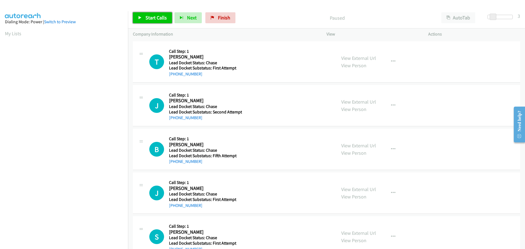
click at [161, 15] on span "Start Calls" at bounding box center [155, 17] width 21 height 6
drag, startPoint x: 200, startPoint y: 73, endPoint x: 175, endPoint y: 73, distance: 24.9
click at [175, 73] on div "[PHONE_NUMBER]" at bounding box center [204, 74] width 71 height 7
copy link "[PHONE_NUMBER]"
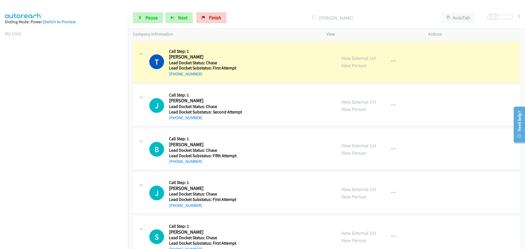
scroll to position [58, 0]
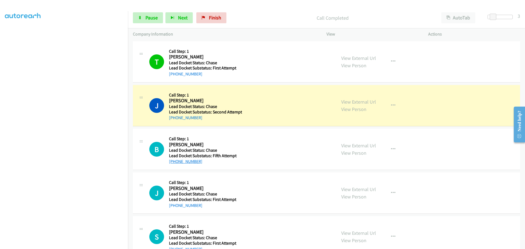
drag, startPoint x: 201, startPoint y: 163, endPoint x: 184, endPoint y: 163, distance: 17.8
click at [180, 163] on div "[PHONE_NUMBER]" at bounding box center [204, 161] width 71 height 7
drag, startPoint x: 201, startPoint y: 118, endPoint x: 173, endPoint y: 119, distance: 27.4
click at [173, 119] on div "[PHONE_NUMBER]" at bounding box center [205, 118] width 73 height 7
click at [207, 120] on div "[PHONE_NUMBER]" at bounding box center [205, 118] width 73 height 7
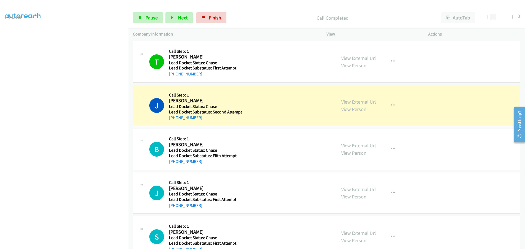
scroll to position [0, 0]
click at [151, 17] on span "Pause" at bounding box center [151, 17] width 12 height 6
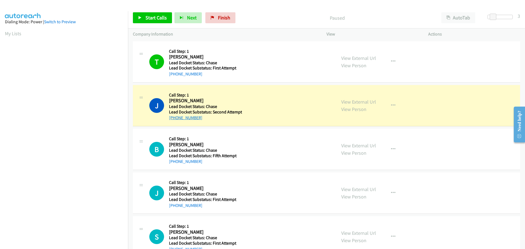
drag, startPoint x: 201, startPoint y: 117, endPoint x: 174, endPoint y: 120, distance: 26.9
click at [174, 120] on div "[PHONE_NUMBER]" at bounding box center [205, 118] width 73 height 7
copy link "[PHONE_NUMBER]"
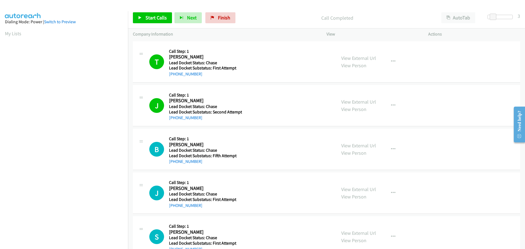
scroll to position [58, 0]
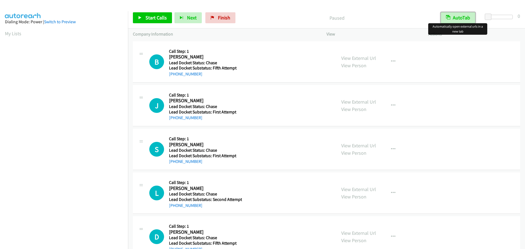
click at [462, 17] on button "AutoTab" at bounding box center [458, 17] width 34 height 11
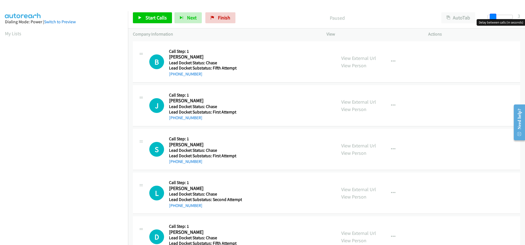
drag, startPoint x: 489, startPoint y: 16, endPoint x: 493, endPoint y: 16, distance: 3.8
click at [493, 16] on span at bounding box center [493, 17] width 7 height 7
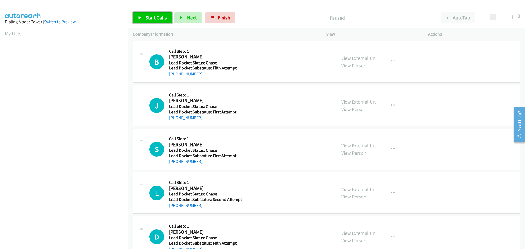
click at [164, 16] on span "Start Calls" at bounding box center [155, 17] width 21 height 6
drag, startPoint x: 200, startPoint y: 74, endPoint x: 174, endPoint y: 76, distance: 26.3
click at [174, 76] on div "[PHONE_NUMBER]" at bounding box center [204, 74] width 71 height 7
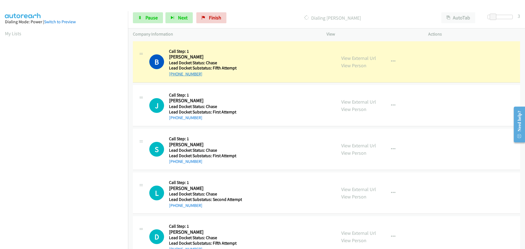
copy link "[PHONE_NUMBER]"
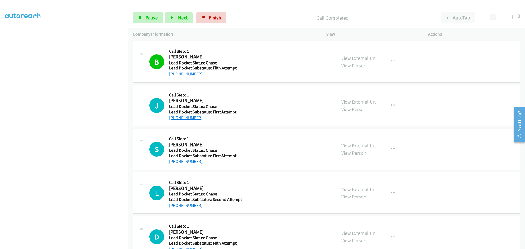
drag, startPoint x: 197, startPoint y: 118, endPoint x: 174, endPoint y: 118, distance: 23.0
click at [174, 118] on div "[PHONE_NUMBER]" at bounding box center [204, 118] width 71 height 7
copy link "[PHONE_NUMBER]"
drag, startPoint x: 146, startPoint y: 19, endPoint x: 150, endPoint y: 20, distance: 3.9
click at [146, 19] on span "Pause" at bounding box center [151, 17] width 12 height 6
